Goal: Information Seeking & Learning: Learn about a topic

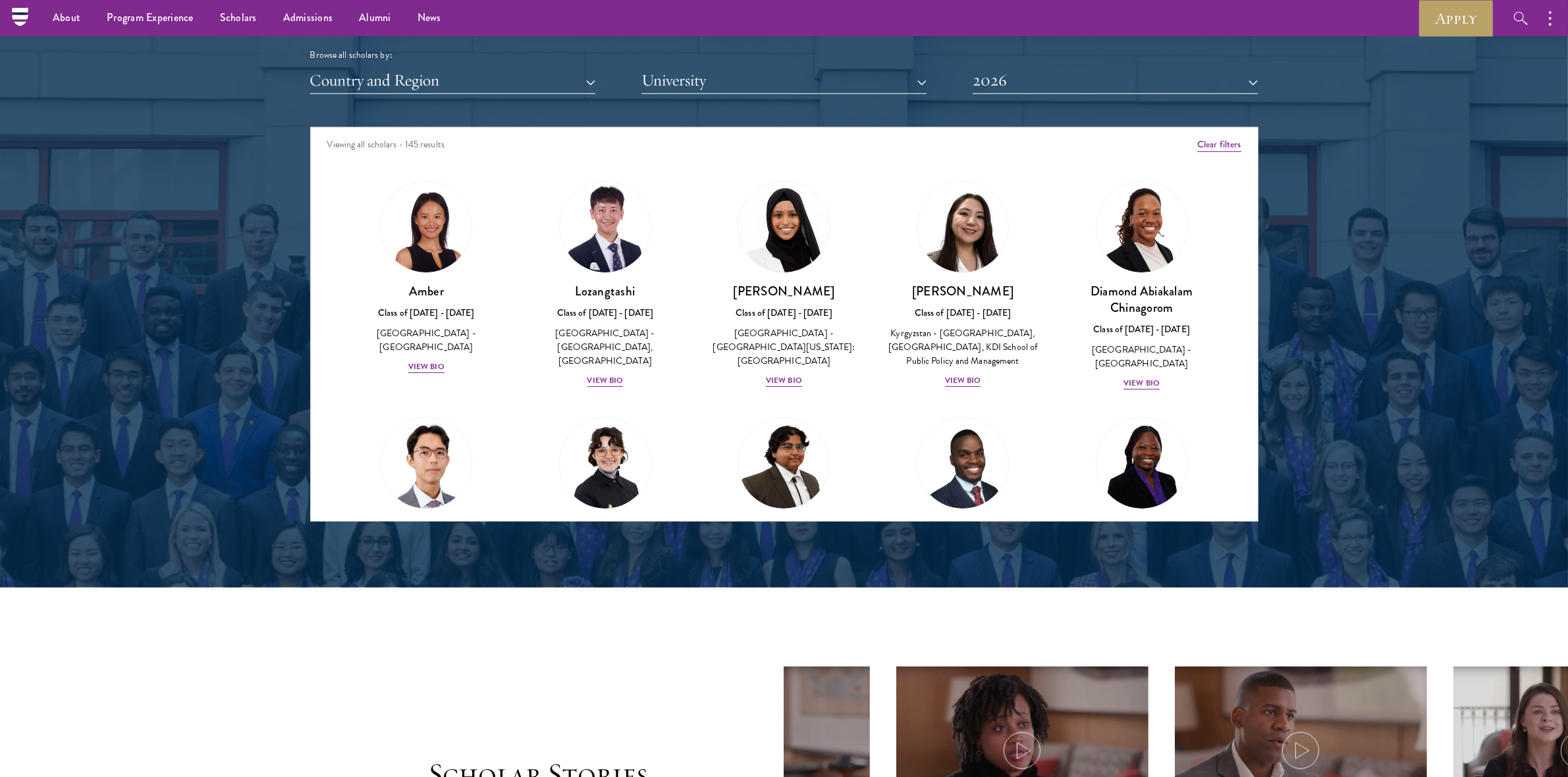
scroll to position [1563, 0]
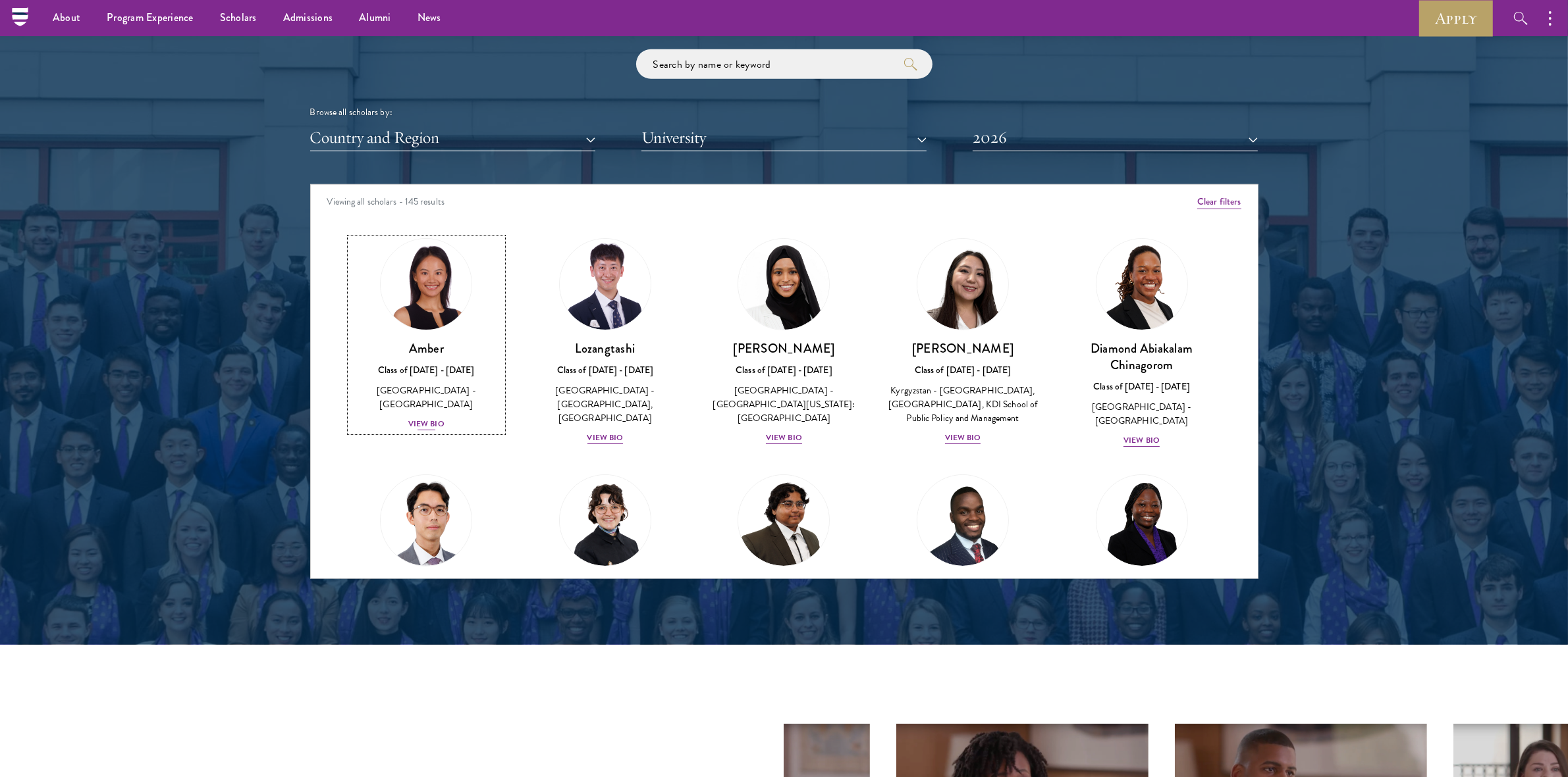
click at [417, 418] on div "View Bio" at bounding box center [426, 424] width 36 height 12
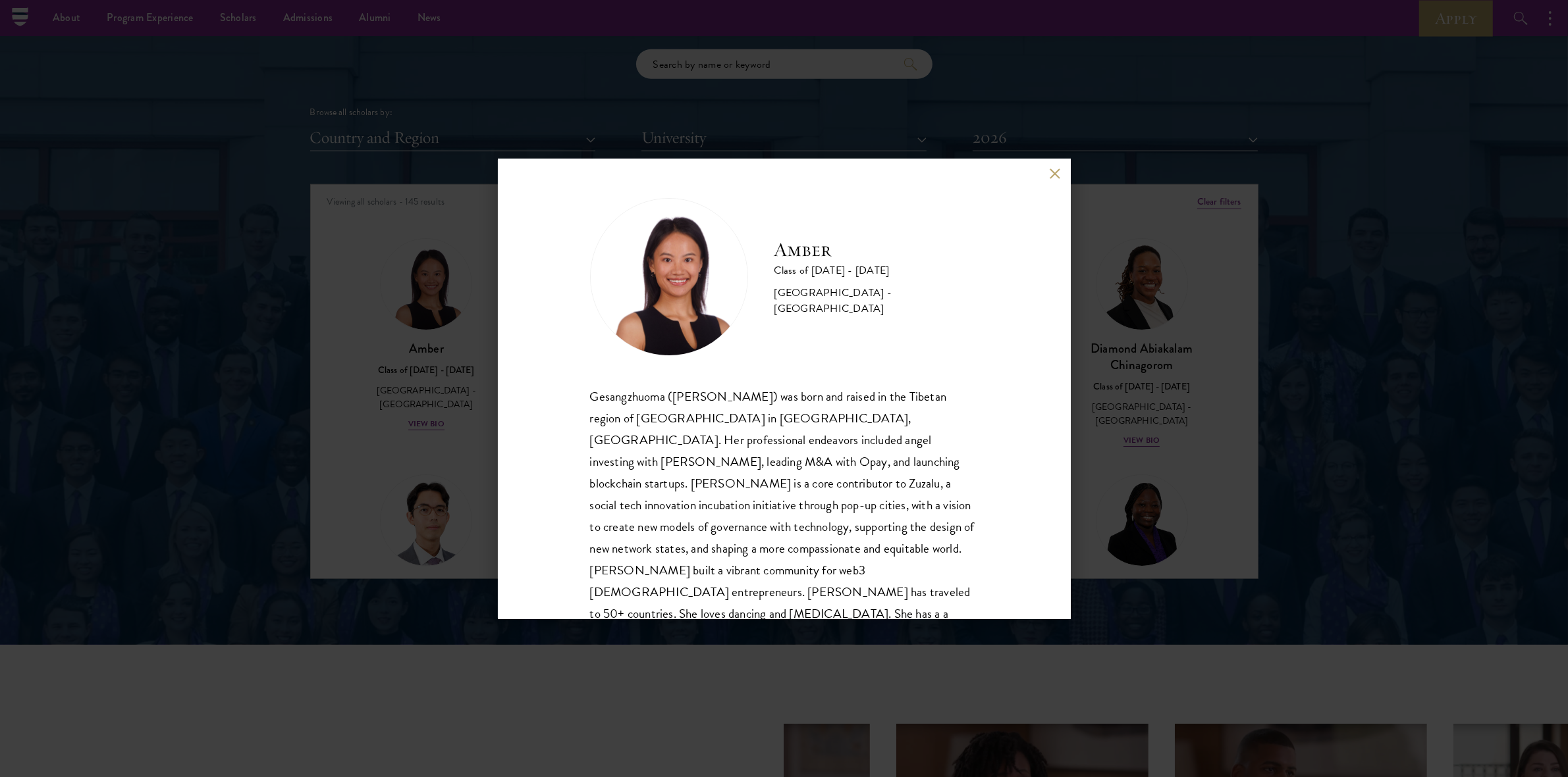
click at [409, 478] on div "Amber Class of [DATE] - [DATE] [GEOGRAPHIC_DATA] - [GEOGRAPHIC_DATA] Gesangzhuo…" at bounding box center [784, 388] width 1568 height 777
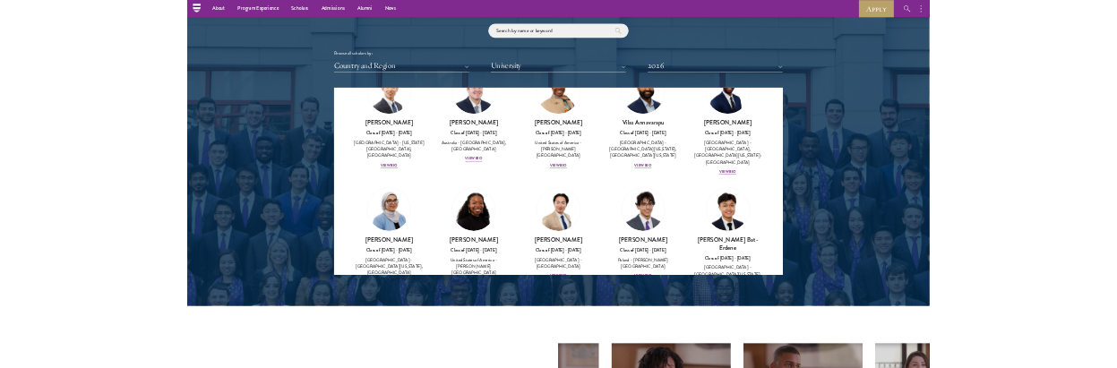
scroll to position [672, 0]
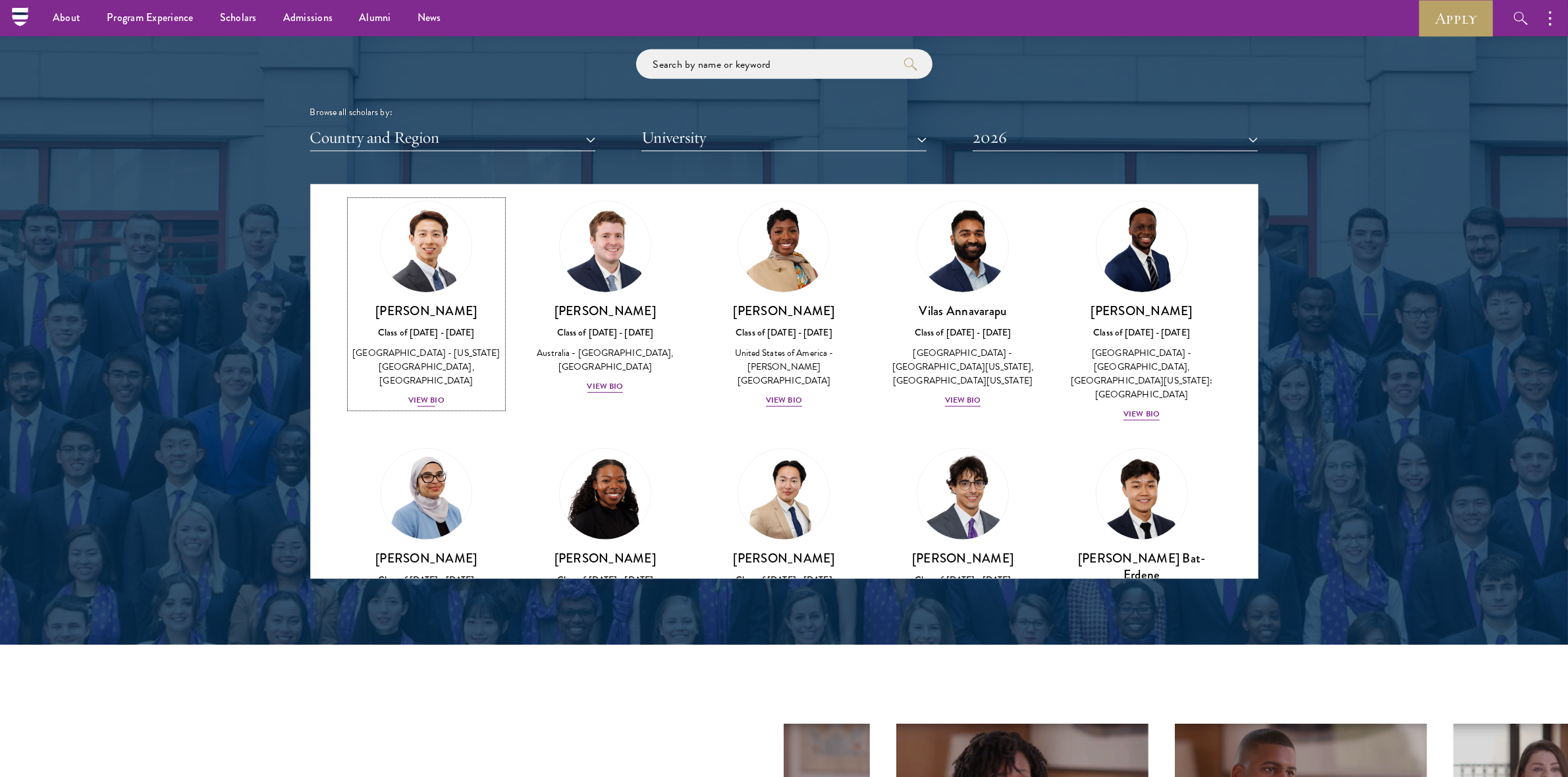
click at [429, 407] on div "View Bio" at bounding box center [426, 400] width 36 height 12
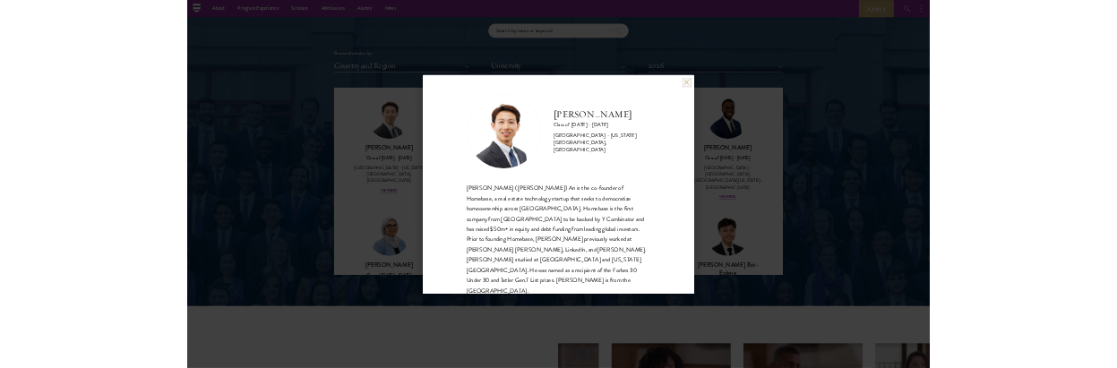
scroll to position [673, 0]
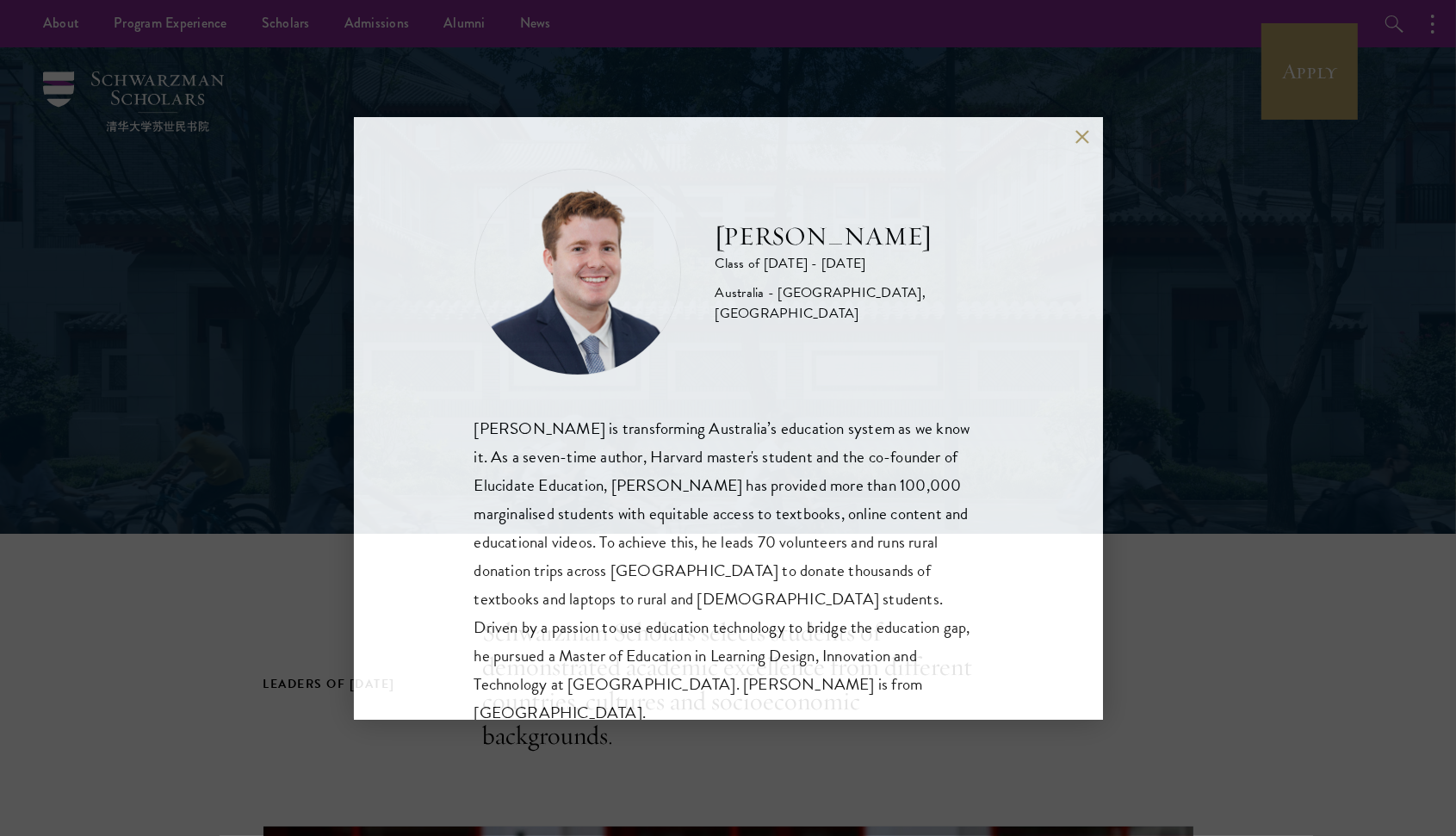
scroll to position [30, 0]
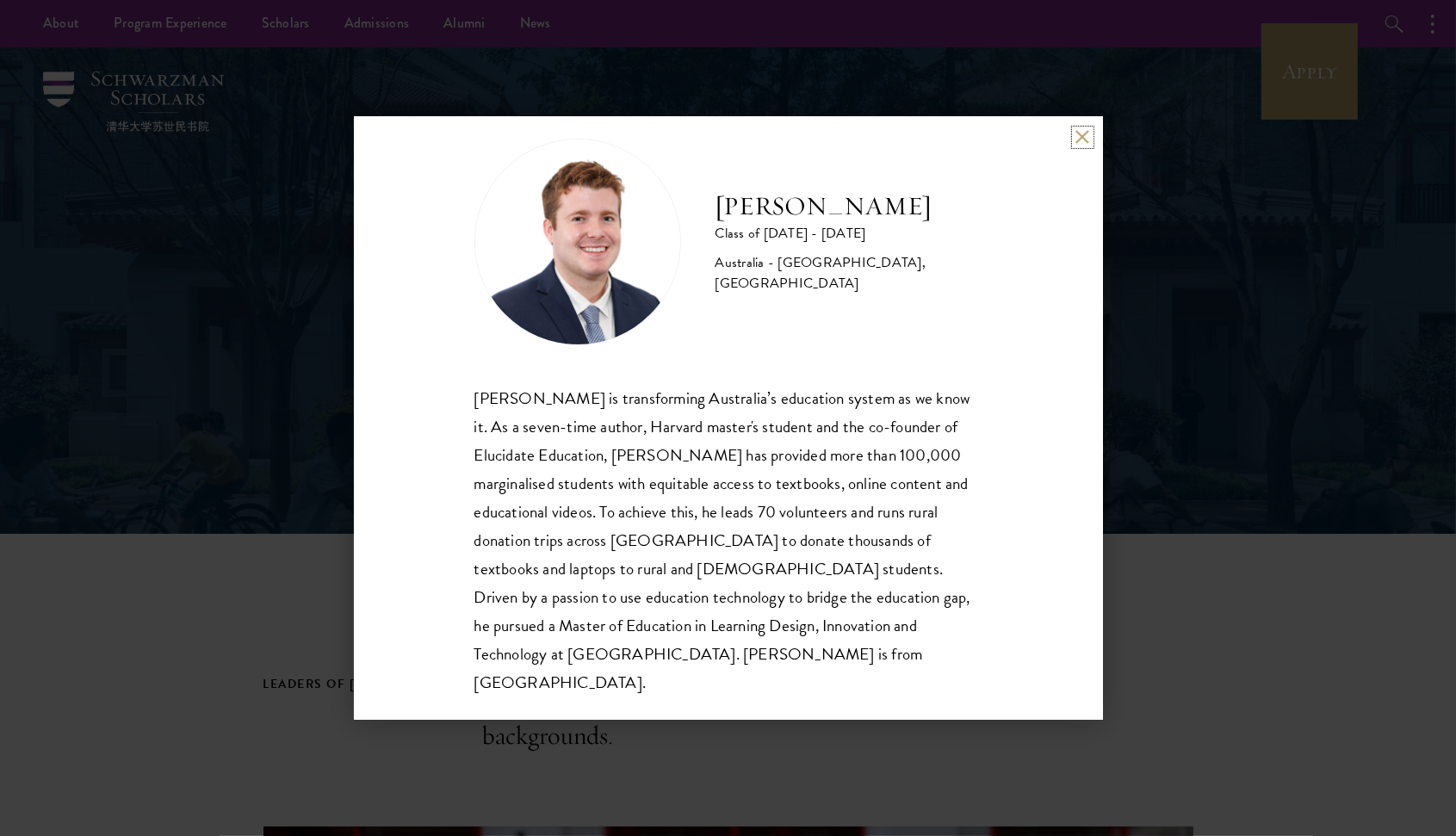
click at [1076, 134] on button at bounding box center [1082, 136] width 14 height 14
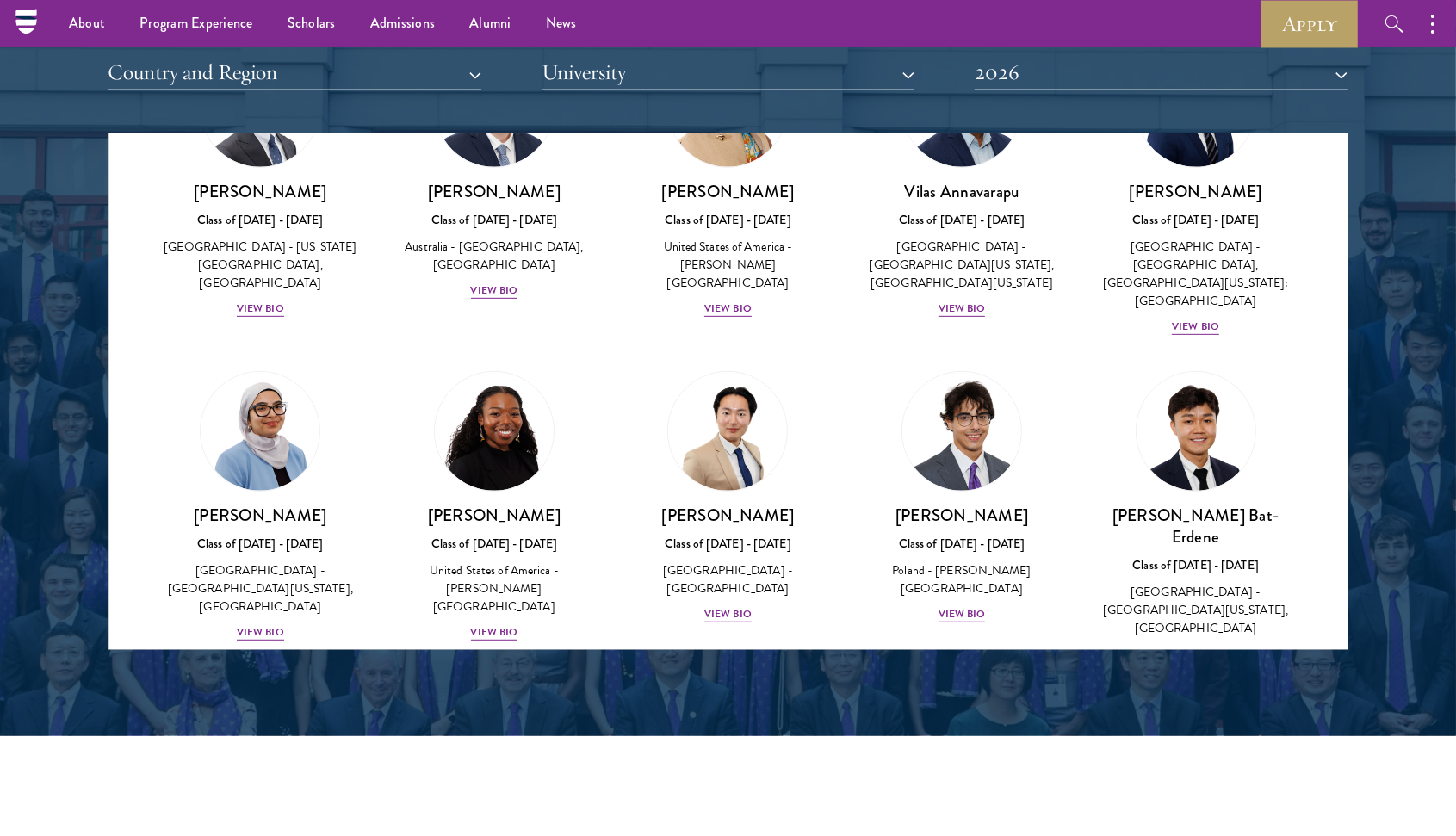
scroll to position [1076, 0]
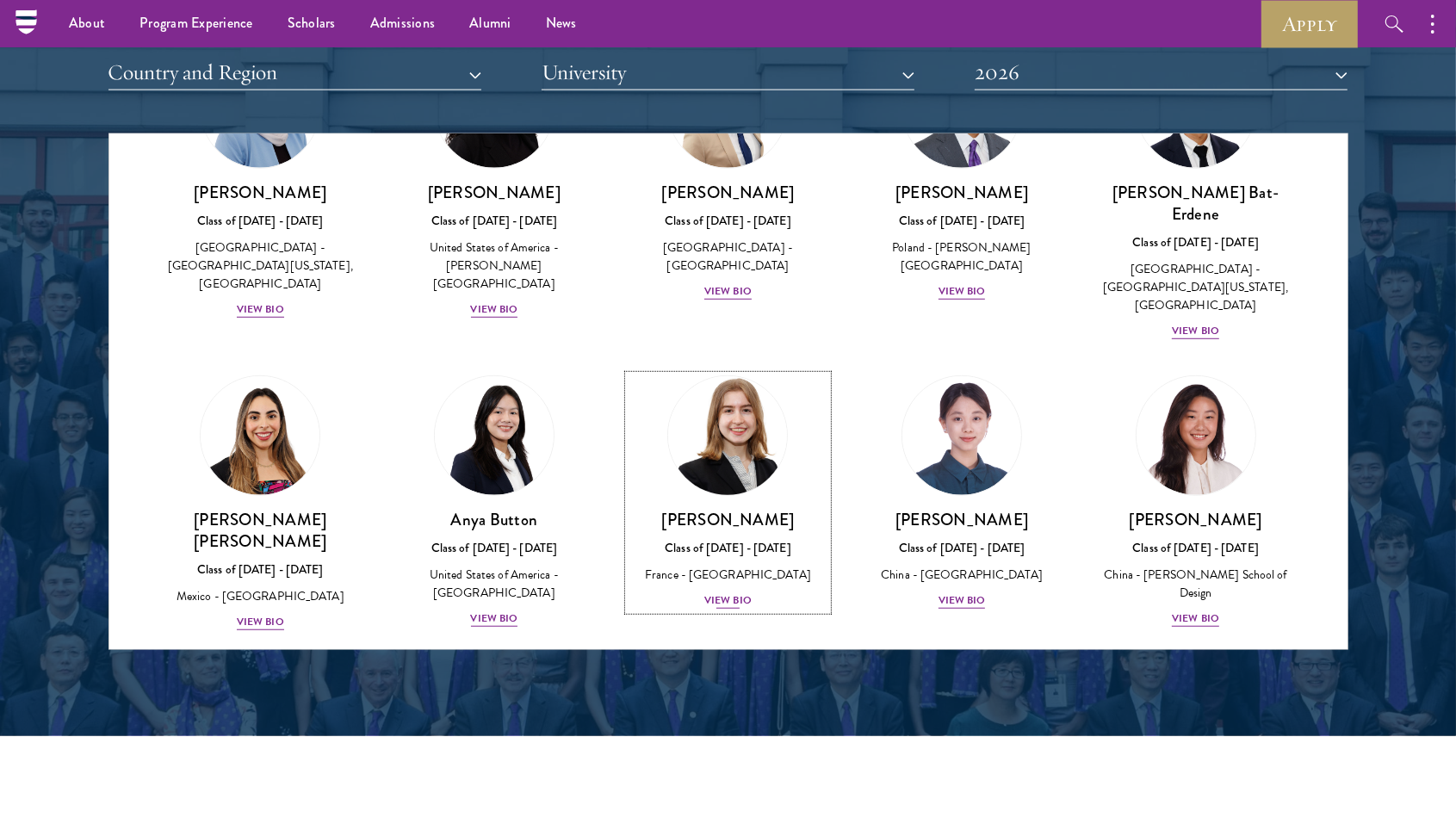
click at [733, 593] on div "View Bio" at bounding box center [728, 601] width 47 height 16
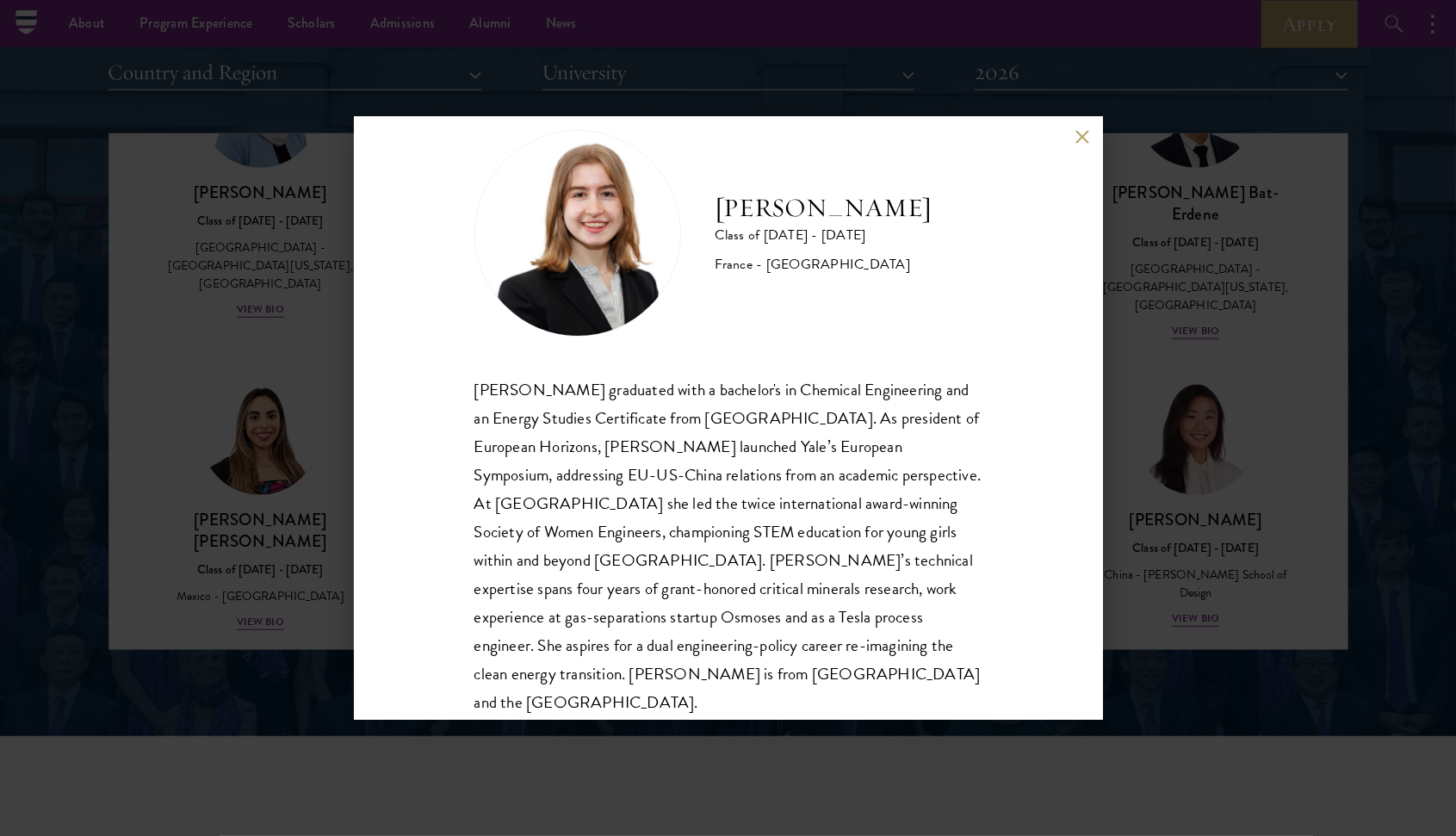
scroll to position [59, 0]
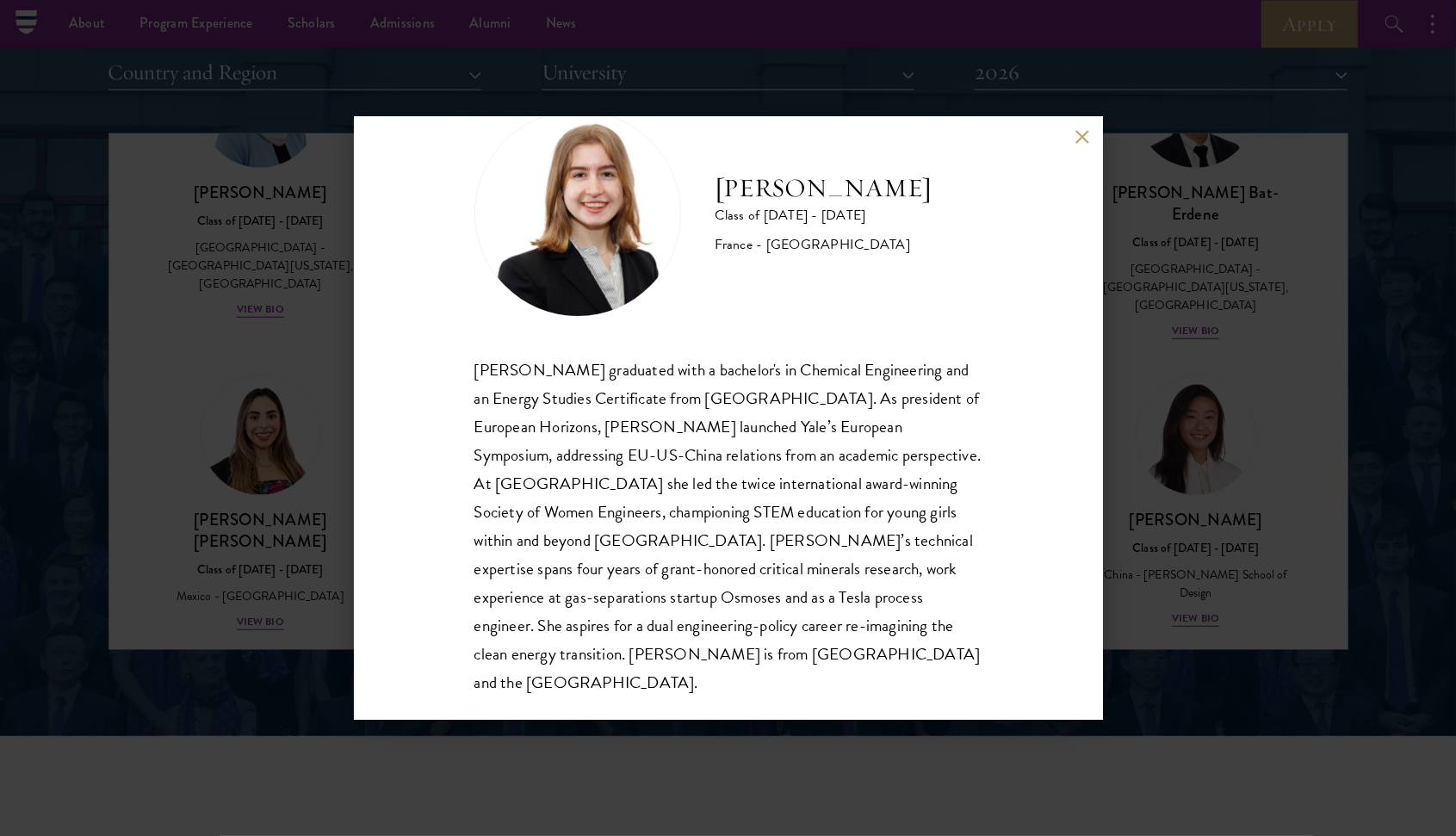
click at [1073, 134] on div "Anne-Amélie Campant Class of 2025 - 2026 France - Yale University Anne-Amélie C…" at bounding box center [728, 418] width 750 height 602
click at [1080, 136] on button at bounding box center [1082, 136] width 14 height 14
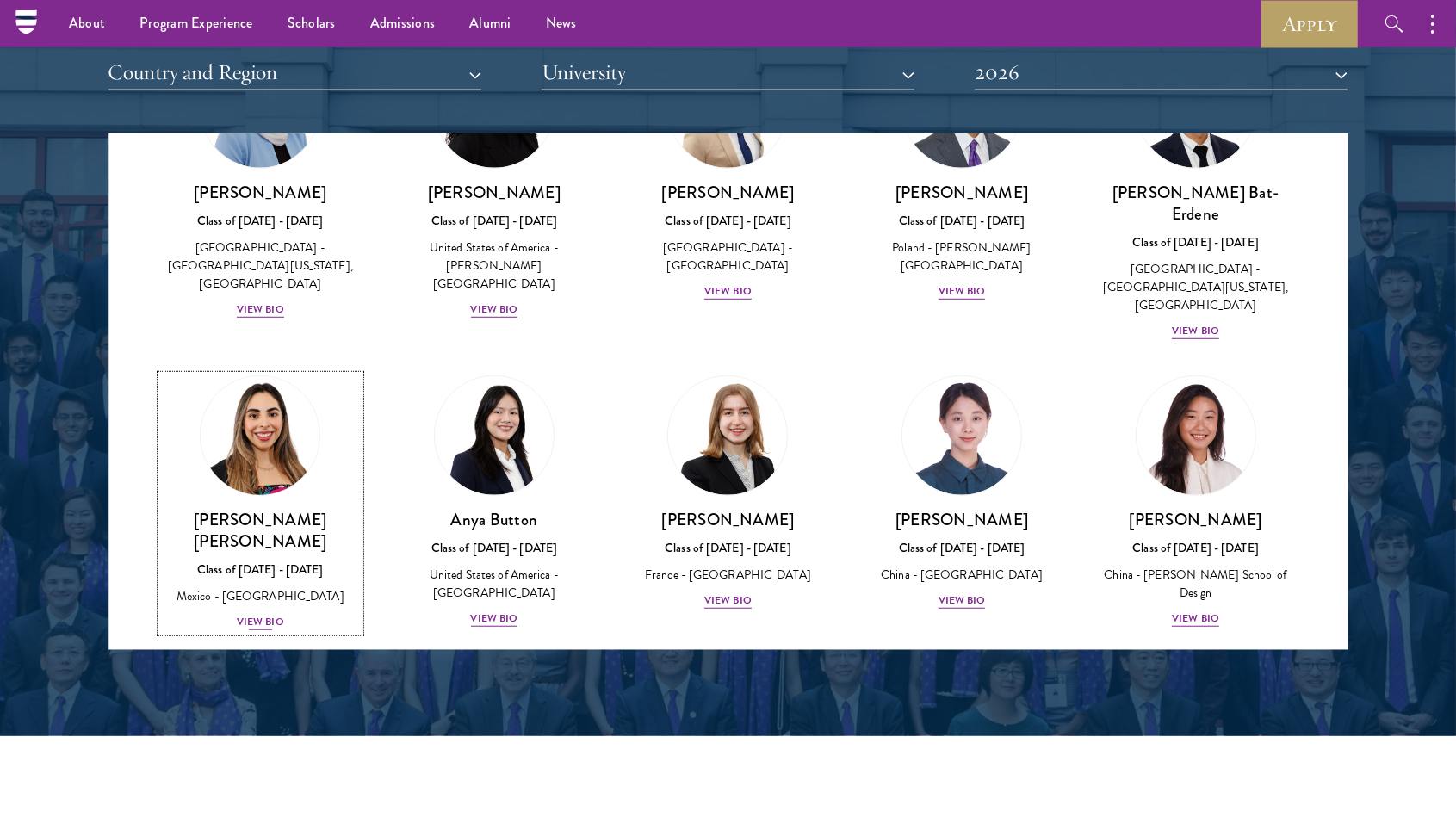
click at [262, 614] on div "View Bio" at bounding box center [259, 622] width 47 height 16
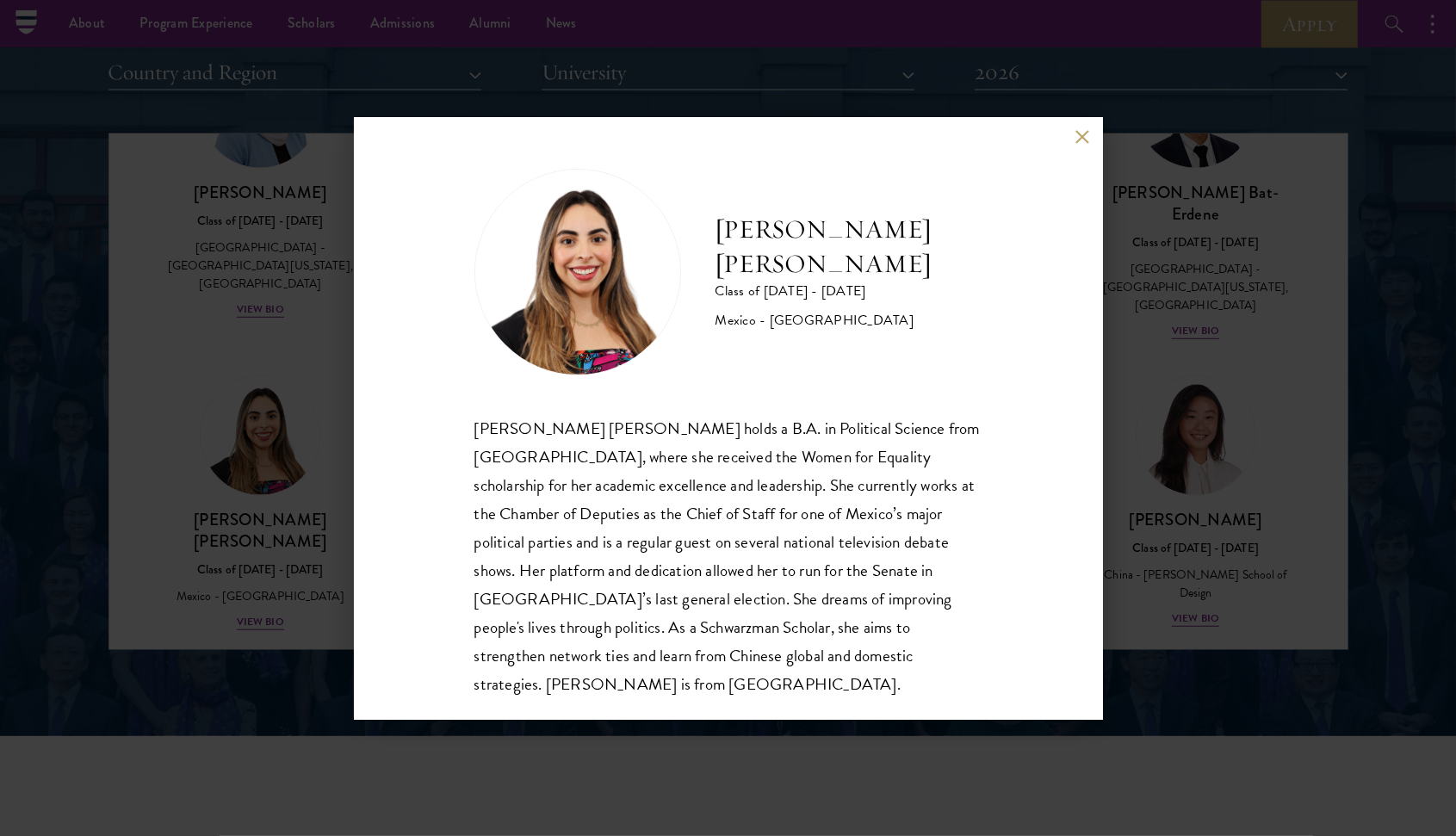
click at [1077, 144] on button at bounding box center [1082, 136] width 14 height 14
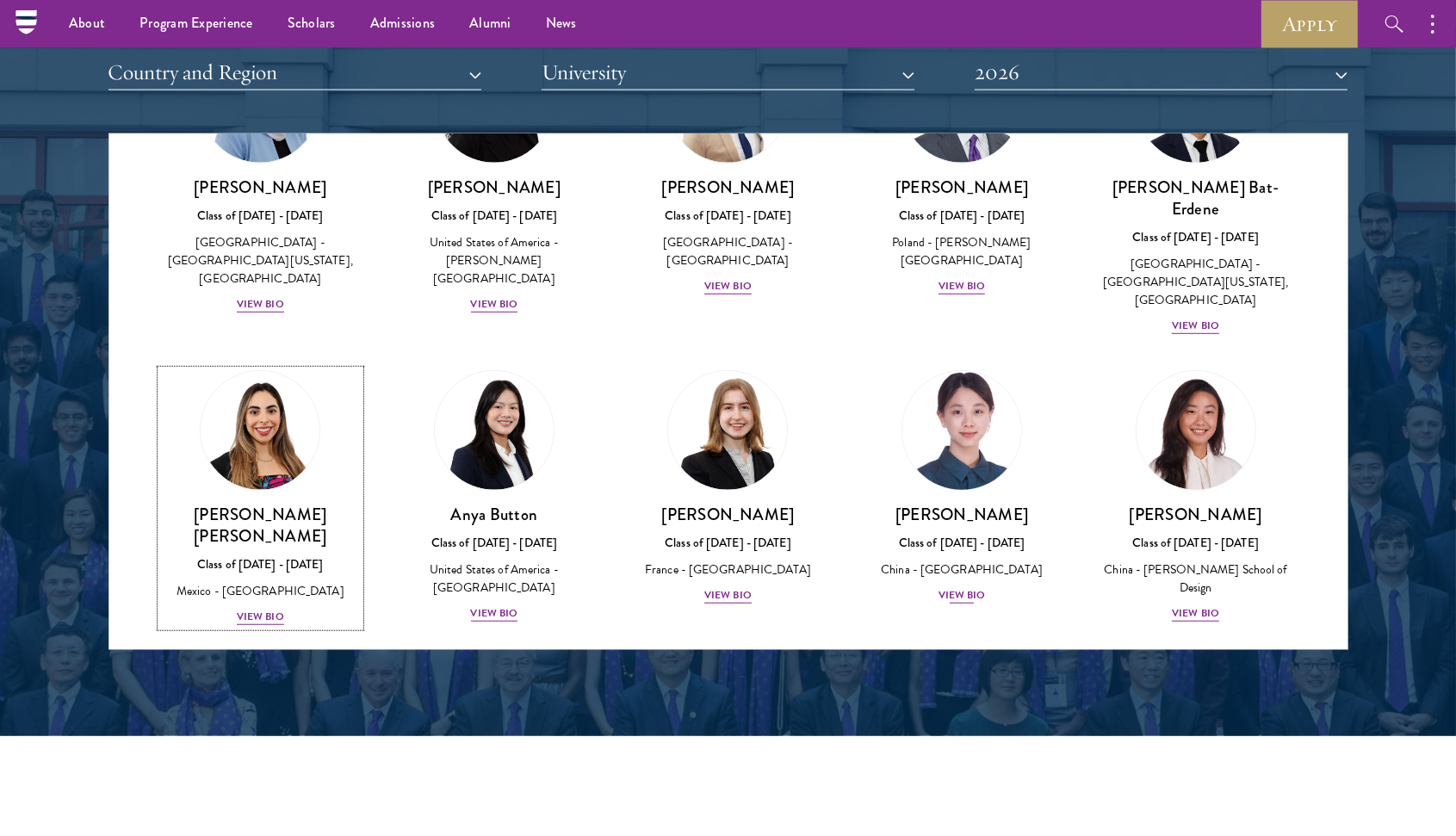
scroll to position [1076, 0]
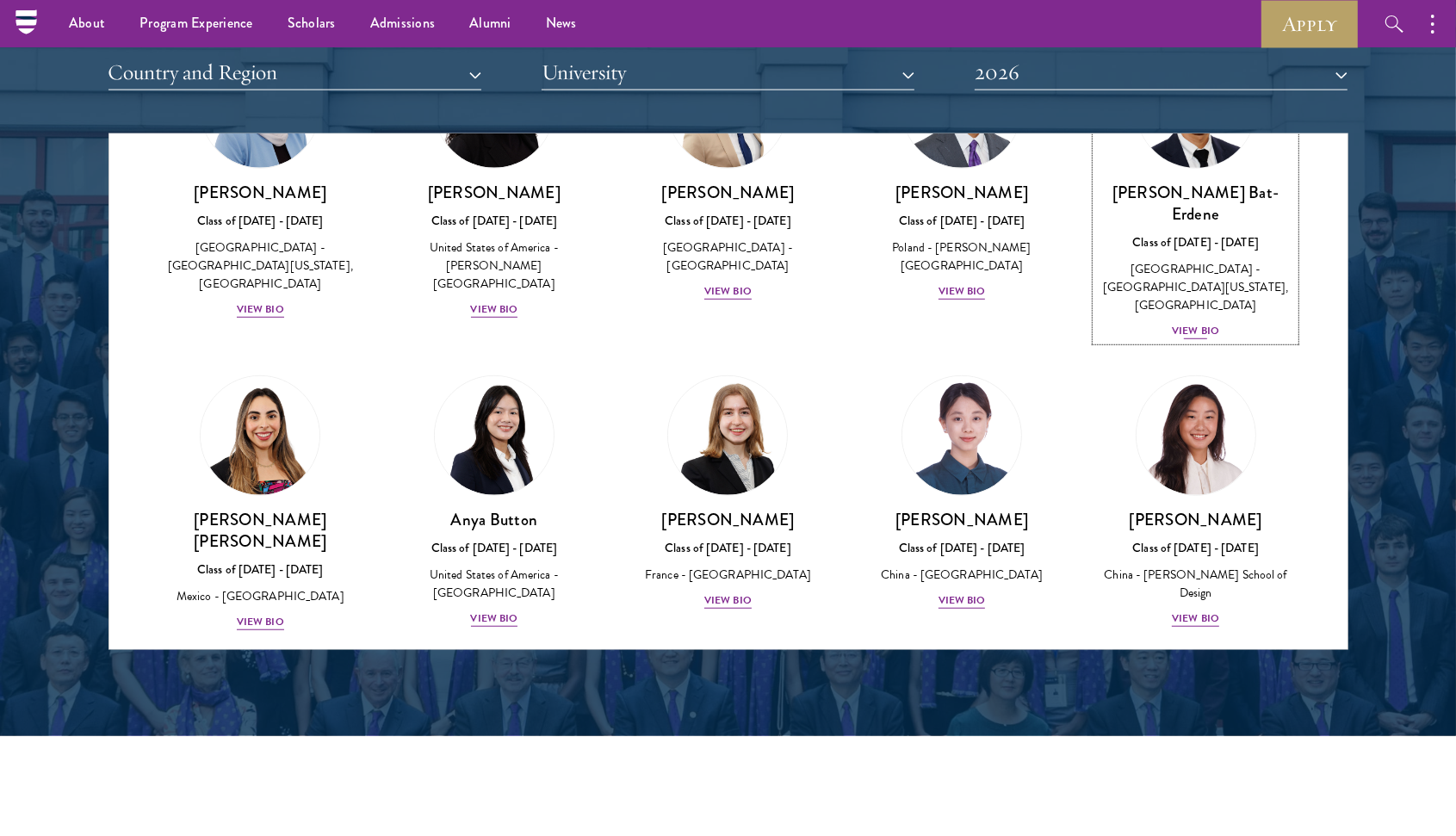
click at [1190, 323] on div "View Bio" at bounding box center [1196, 331] width 47 height 16
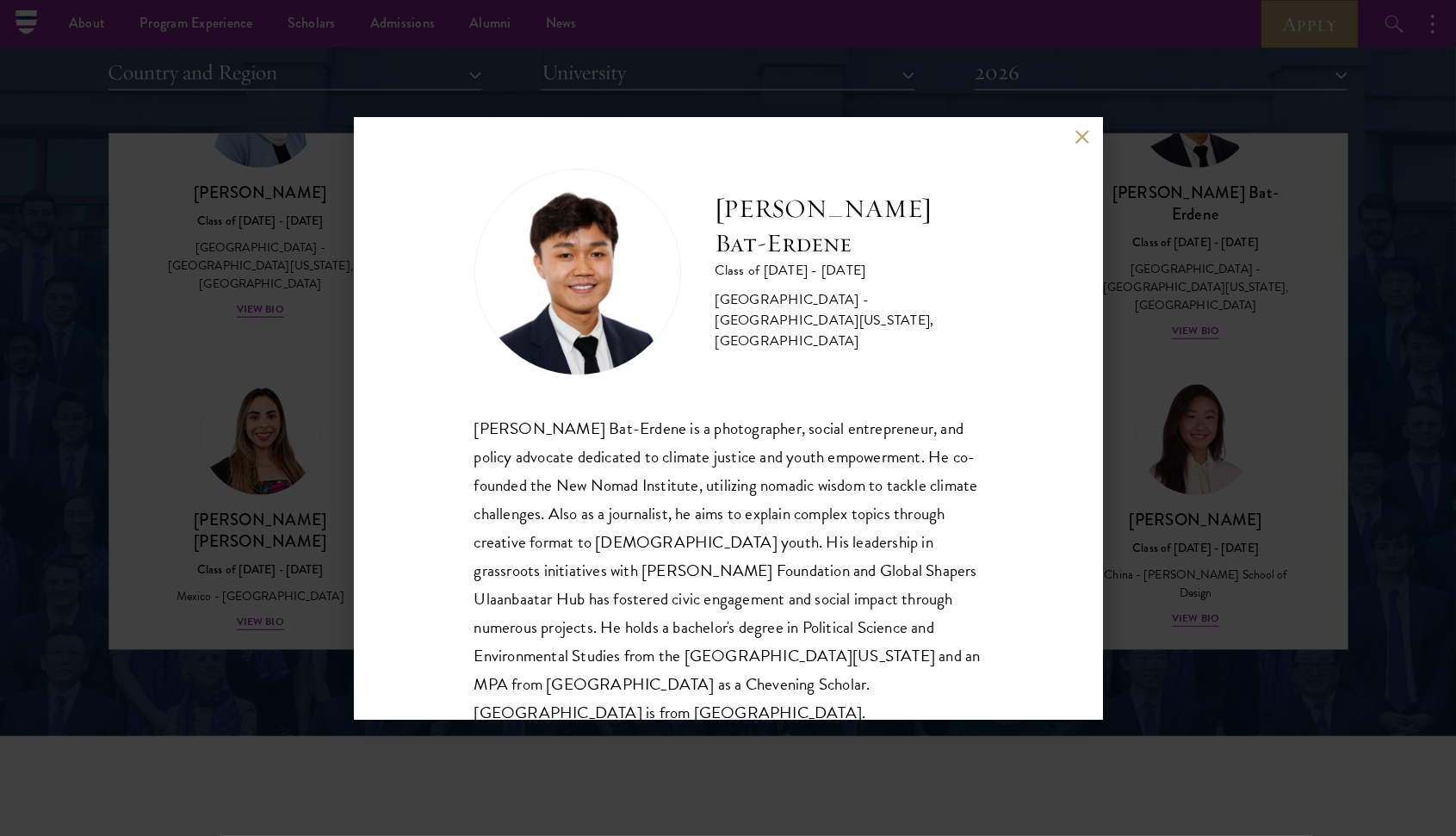
click at [1079, 138] on button at bounding box center [1082, 136] width 14 height 14
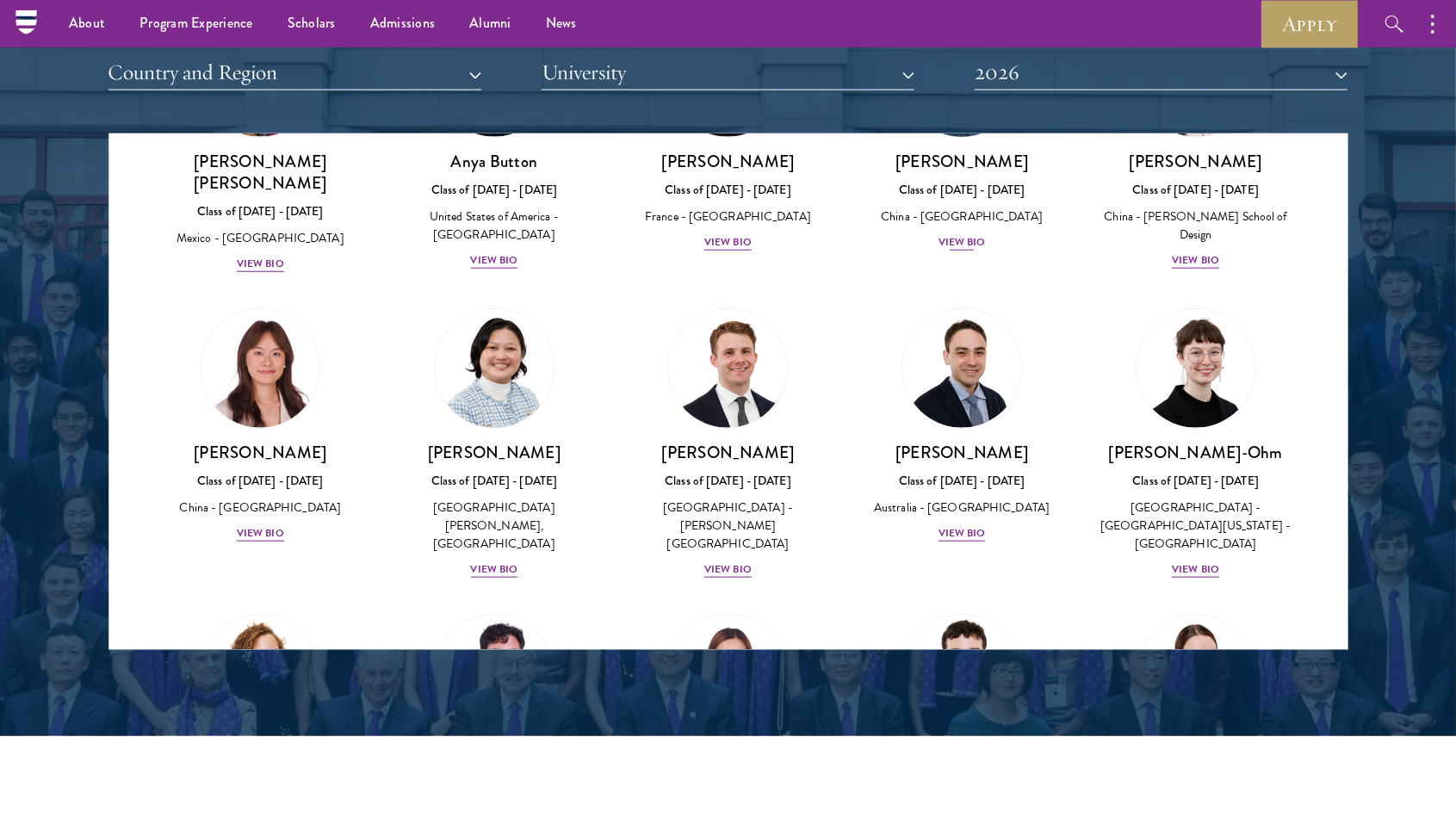
scroll to position [1650, 0]
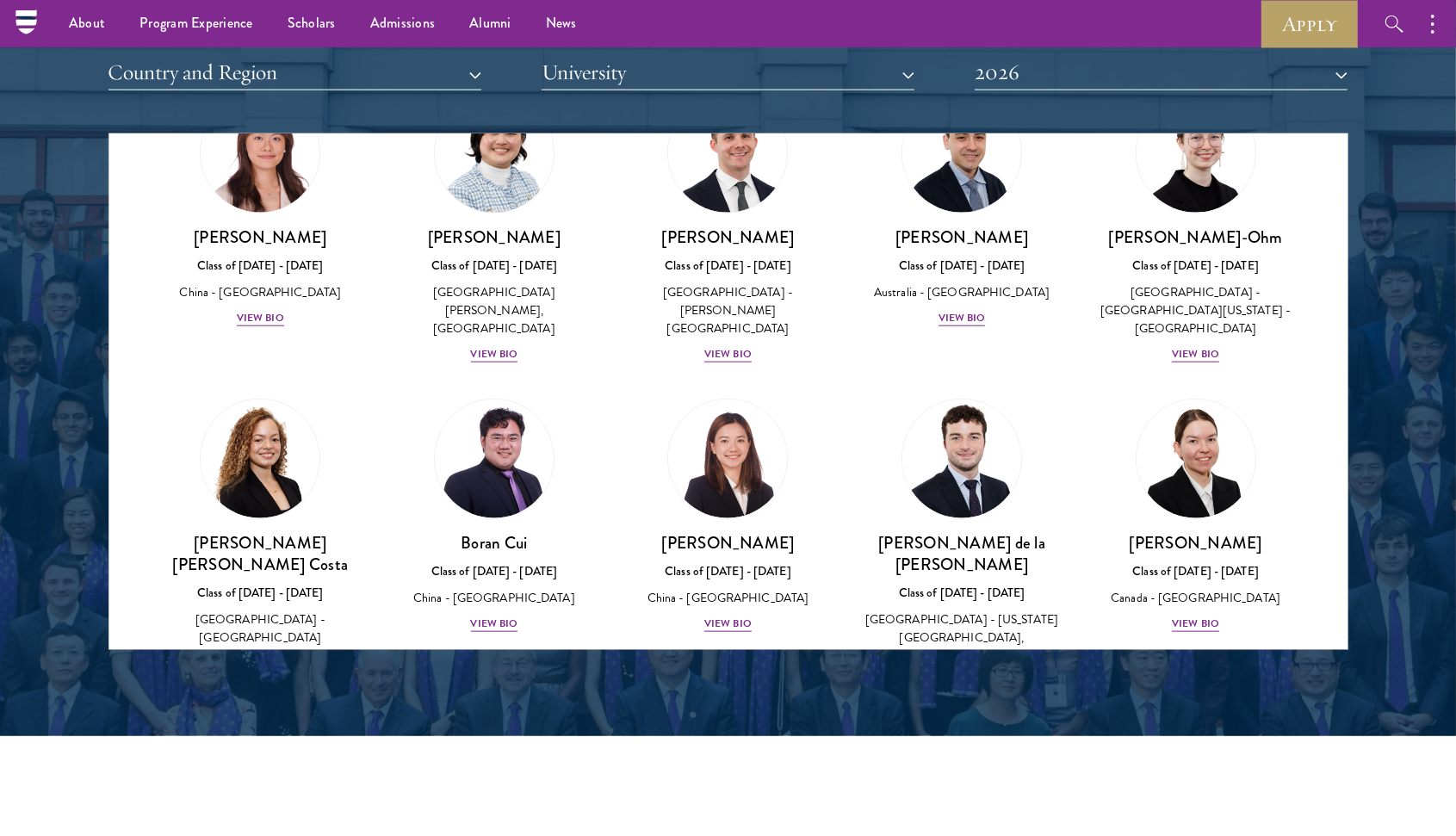
click at [485, 319] on div "Kelsey Chin Class of 2025 - 2026 United States of America - Barnard College, Co…" at bounding box center [495, 229] width 234 height 306
click at [483, 346] on div "View Bio" at bounding box center [494, 354] width 47 height 16
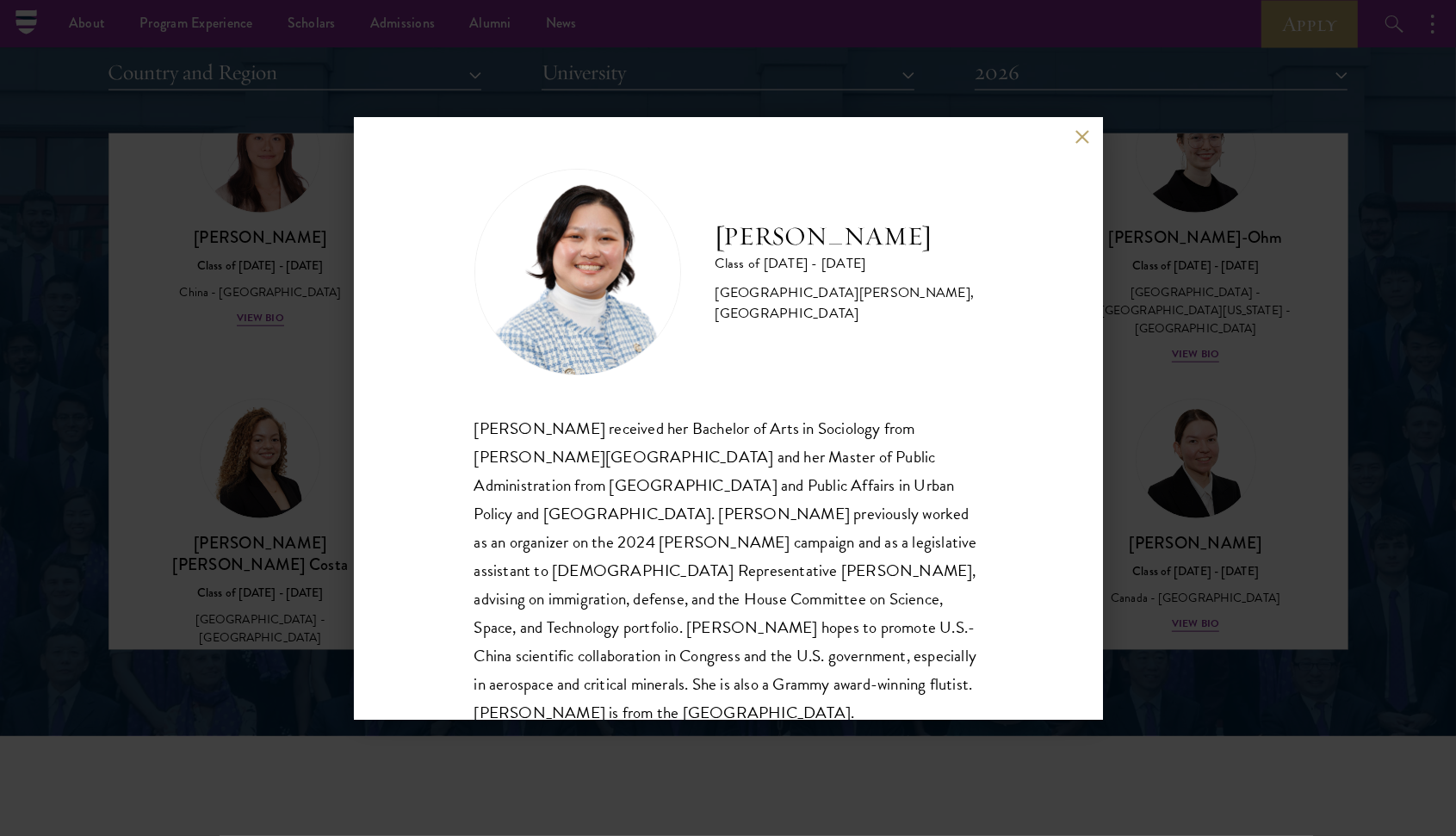
click at [1075, 141] on button at bounding box center [1082, 136] width 14 height 14
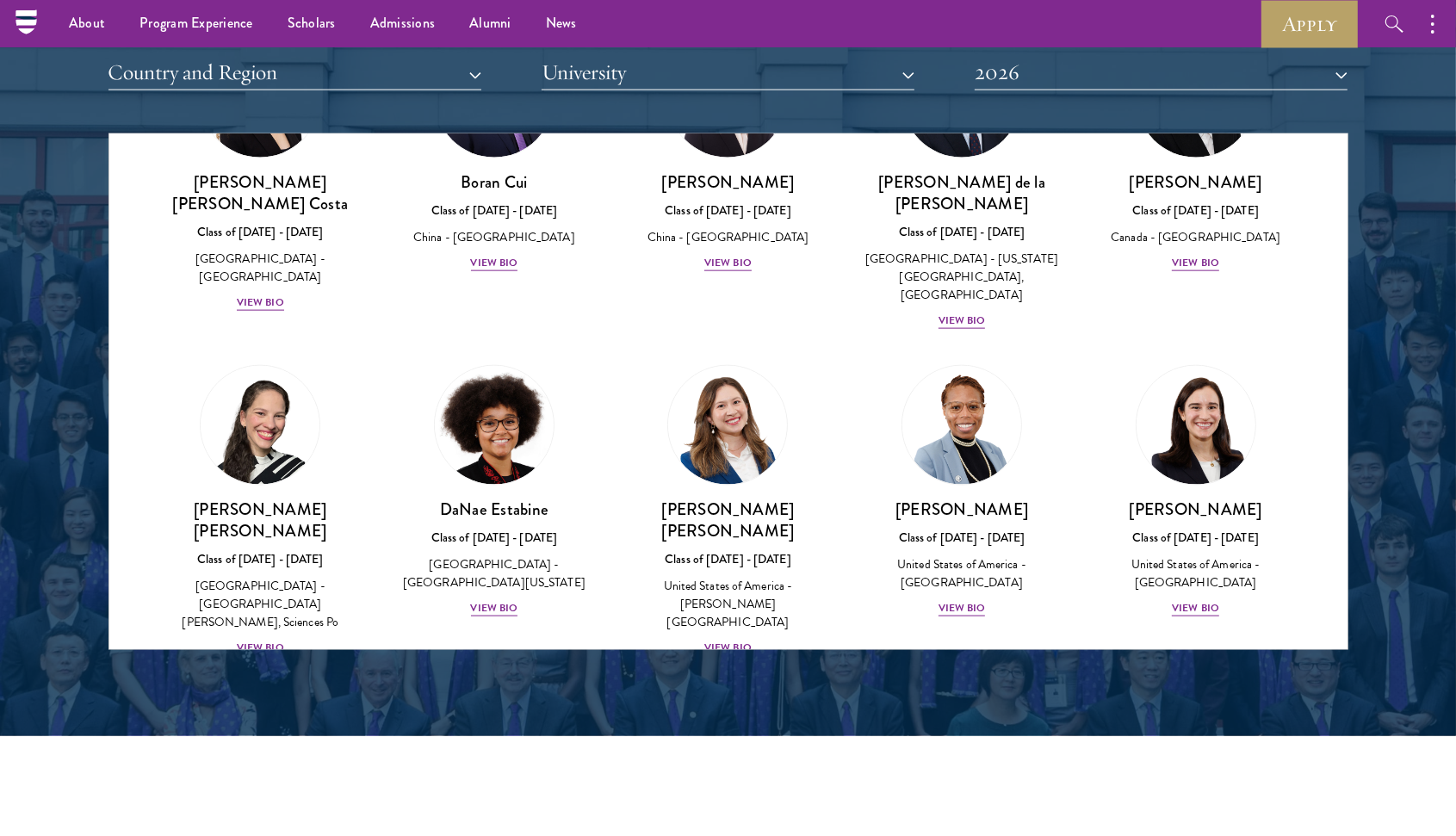
scroll to position [2334, 0]
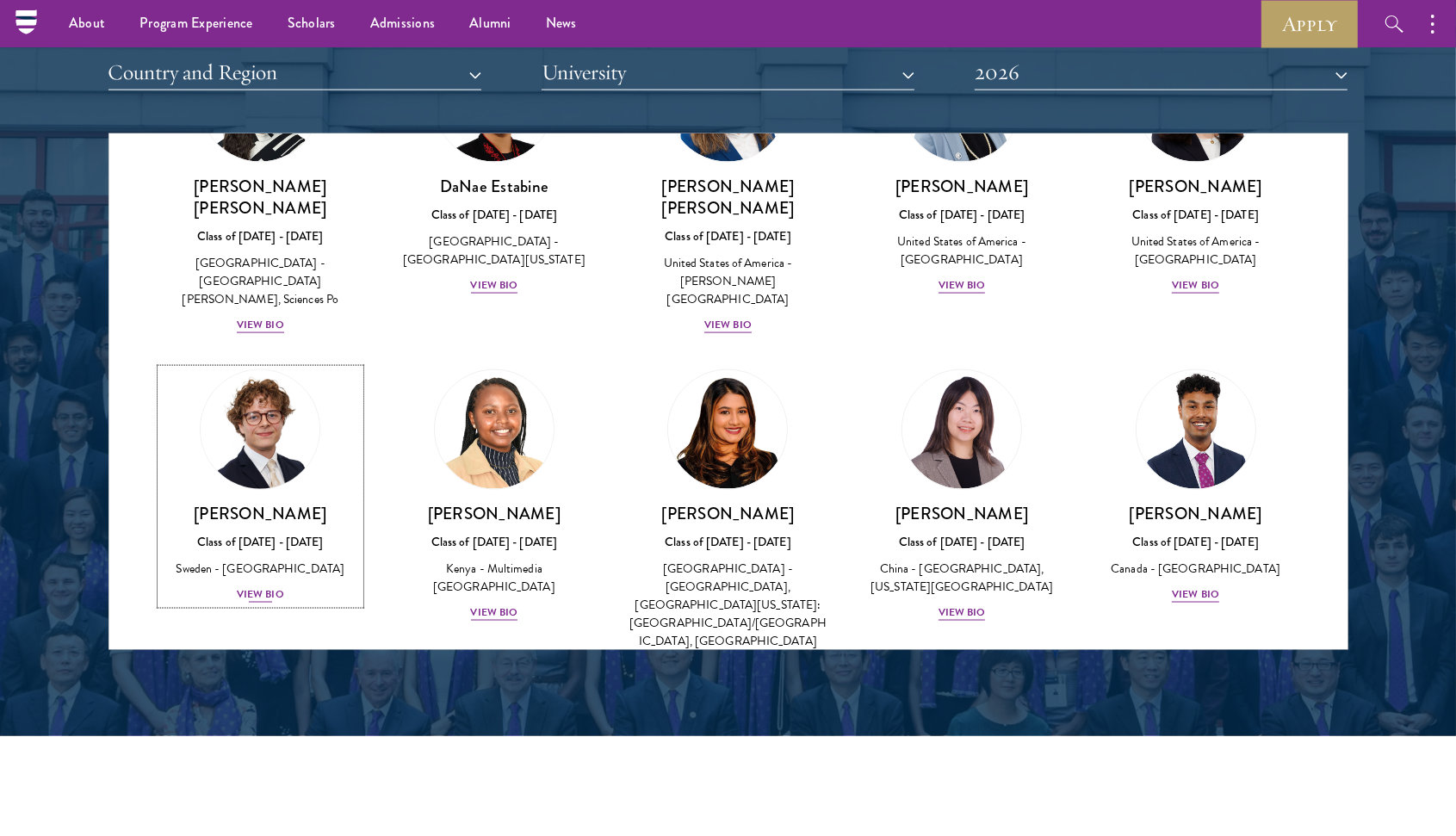
click at [267, 586] on div "View Bio" at bounding box center [259, 594] width 47 height 16
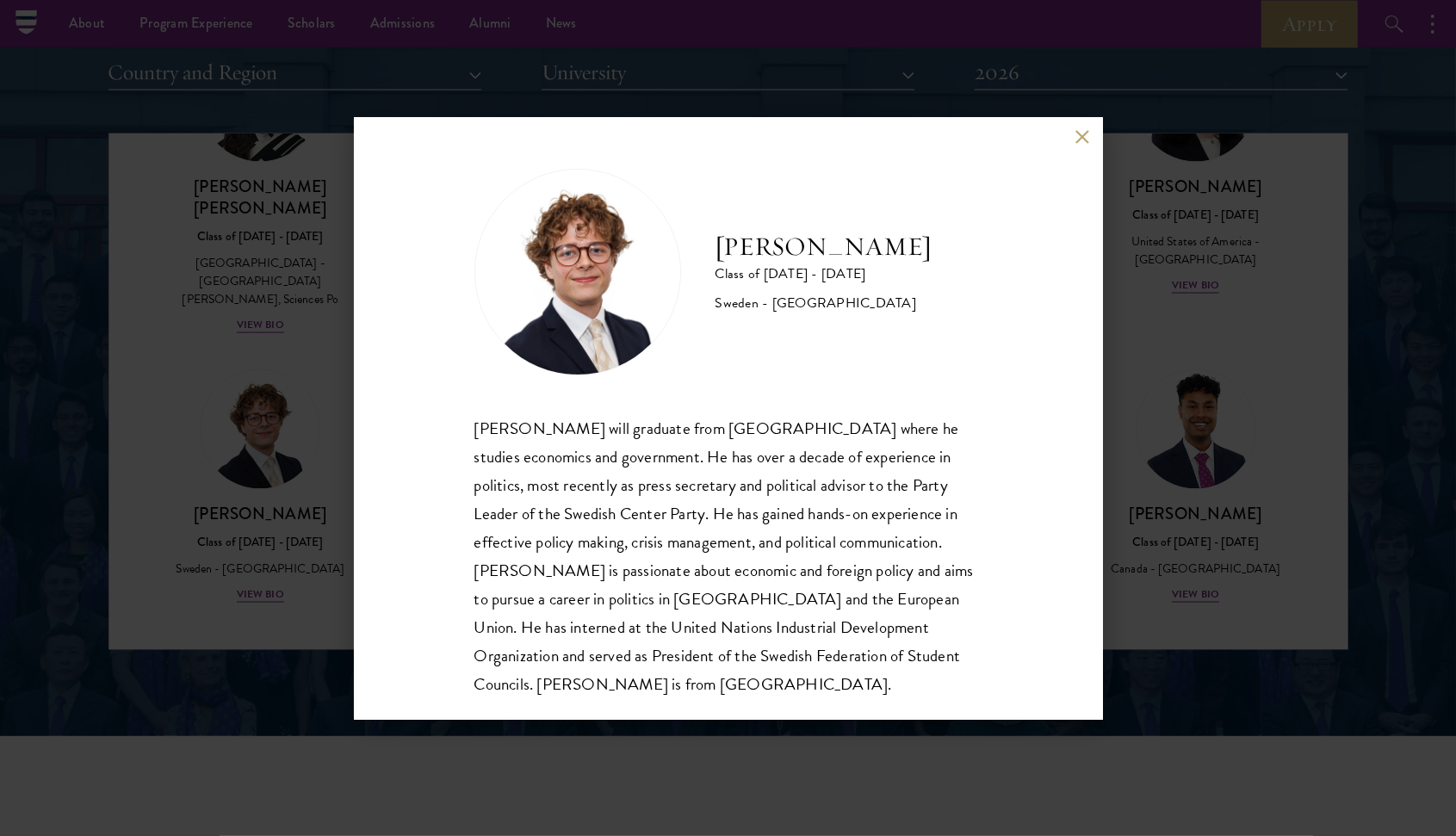
scroll to position [2, 0]
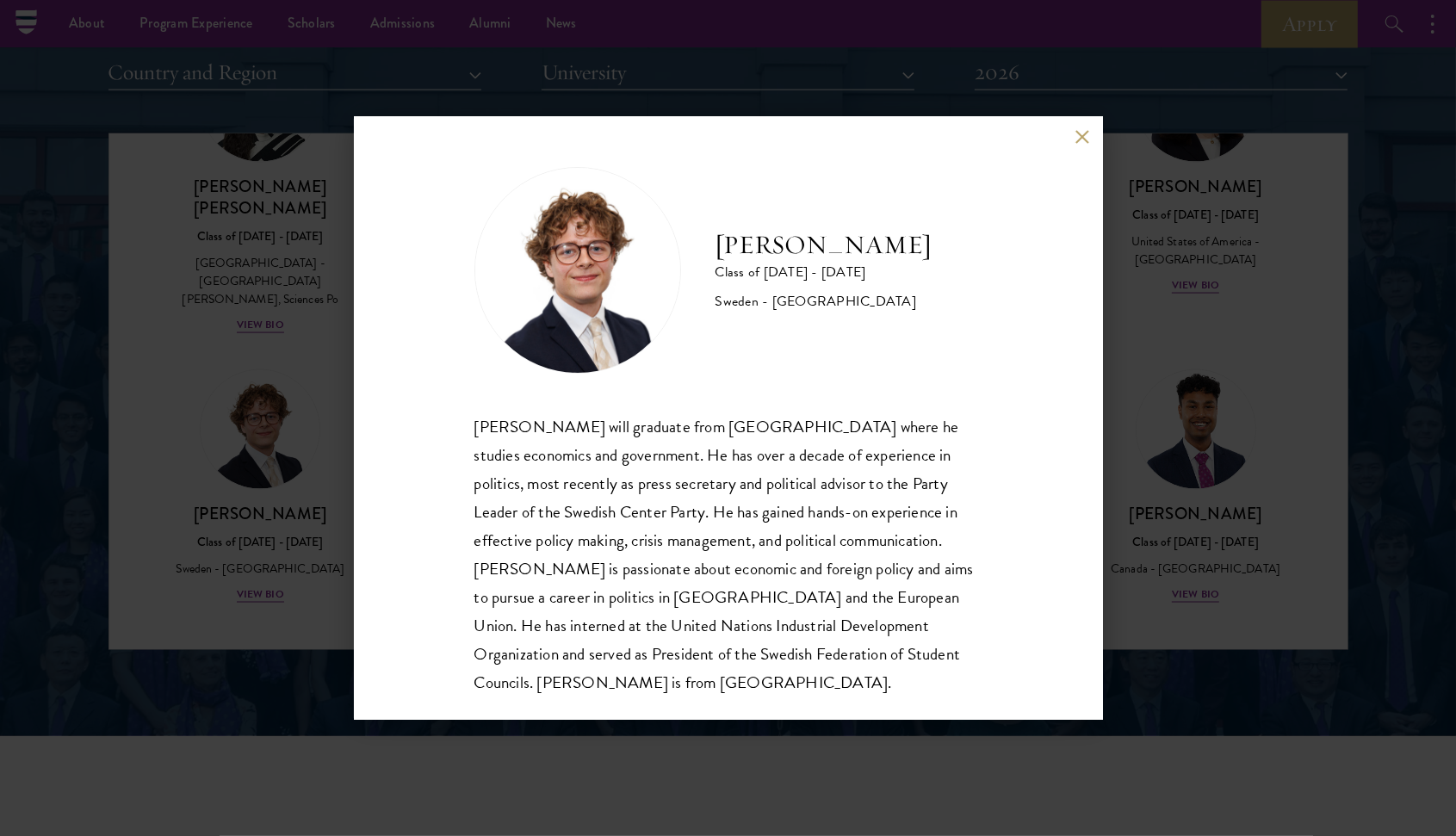
click at [1075, 135] on button at bounding box center [1082, 136] width 14 height 14
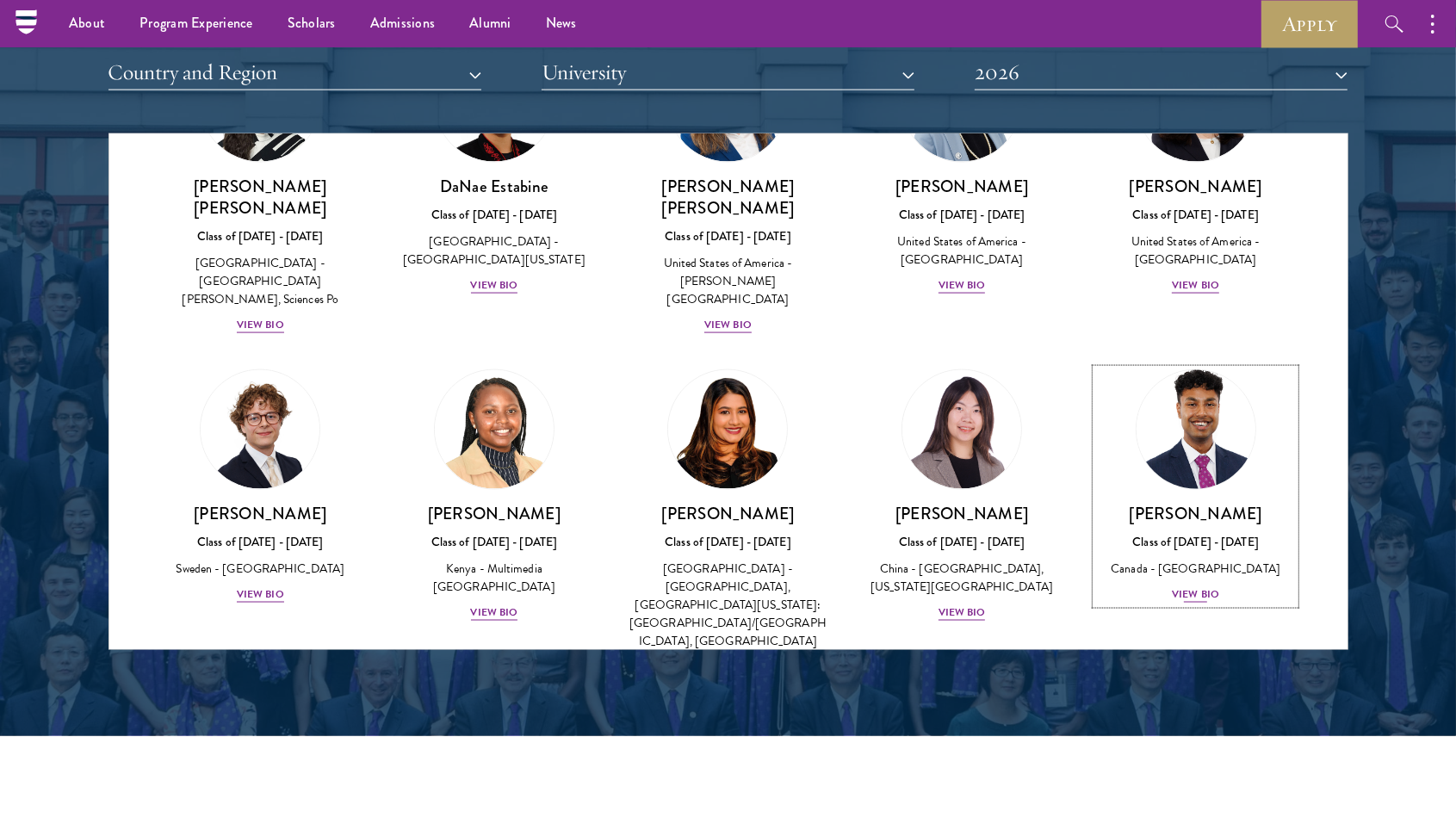
click at [1185, 586] on div "View Bio" at bounding box center [1196, 594] width 47 height 16
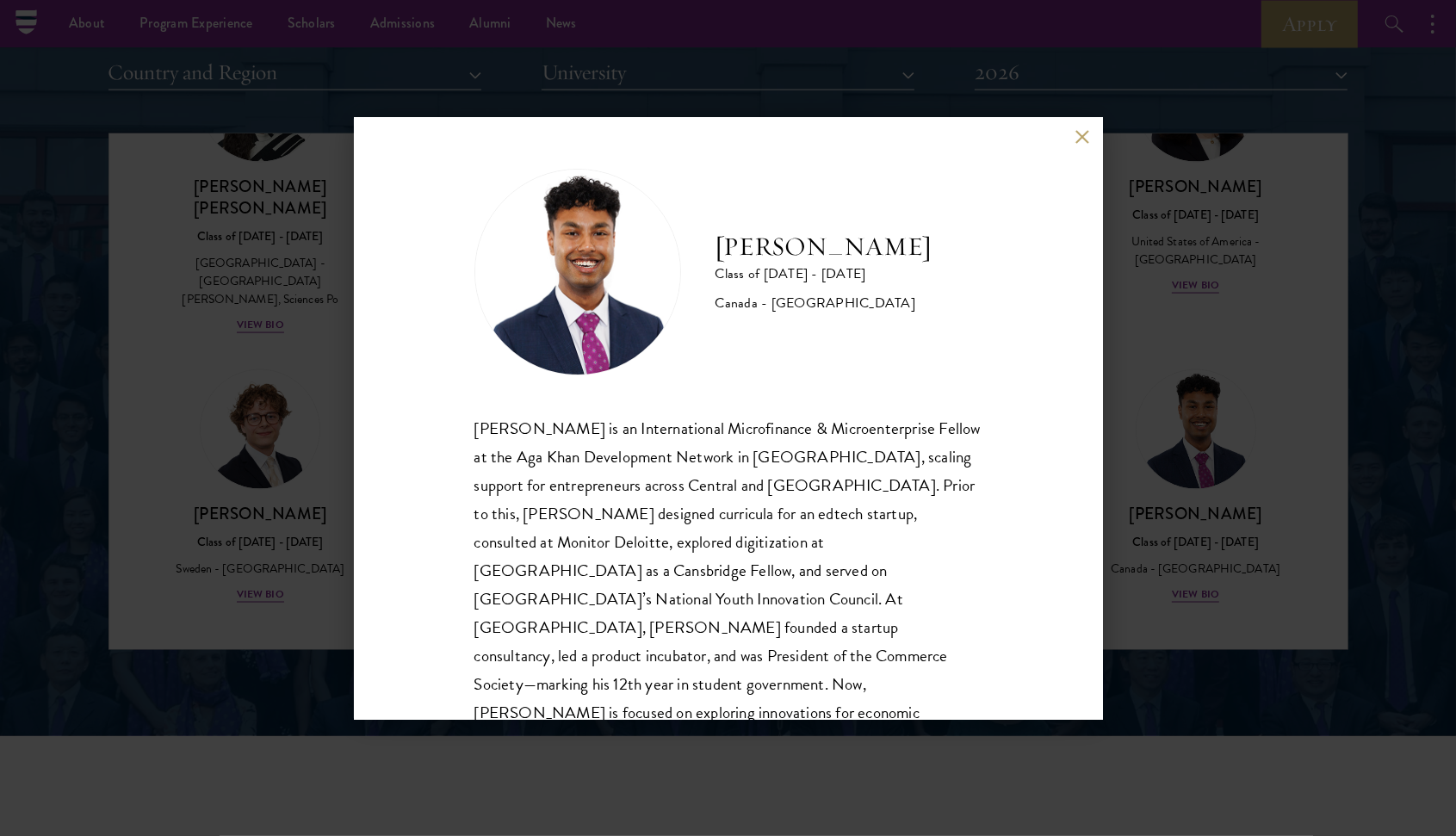
scroll to position [30, 0]
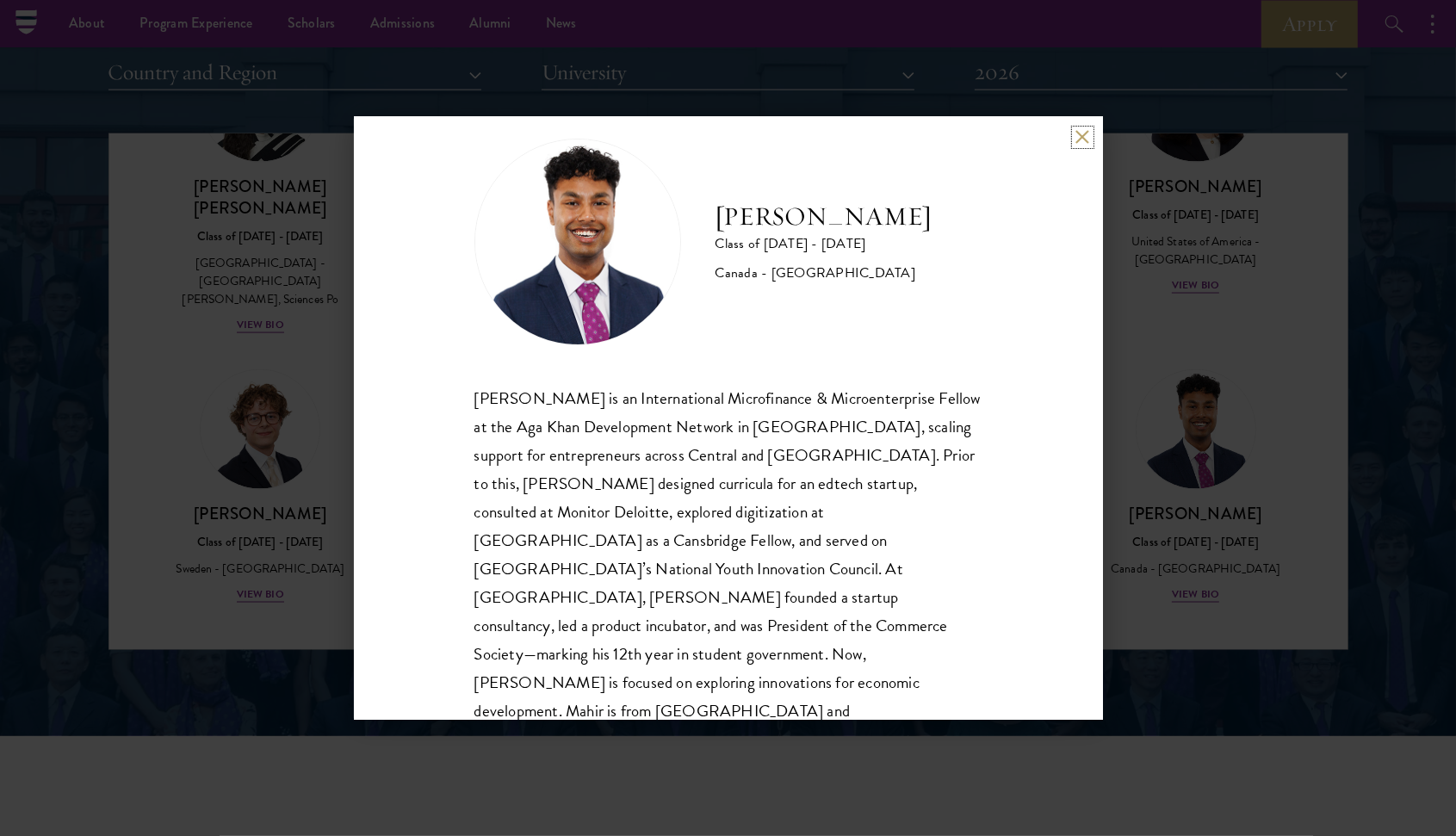
click at [1084, 140] on button at bounding box center [1082, 136] width 14 height 14
